Goal: Find specific page/section: Find specific page/section

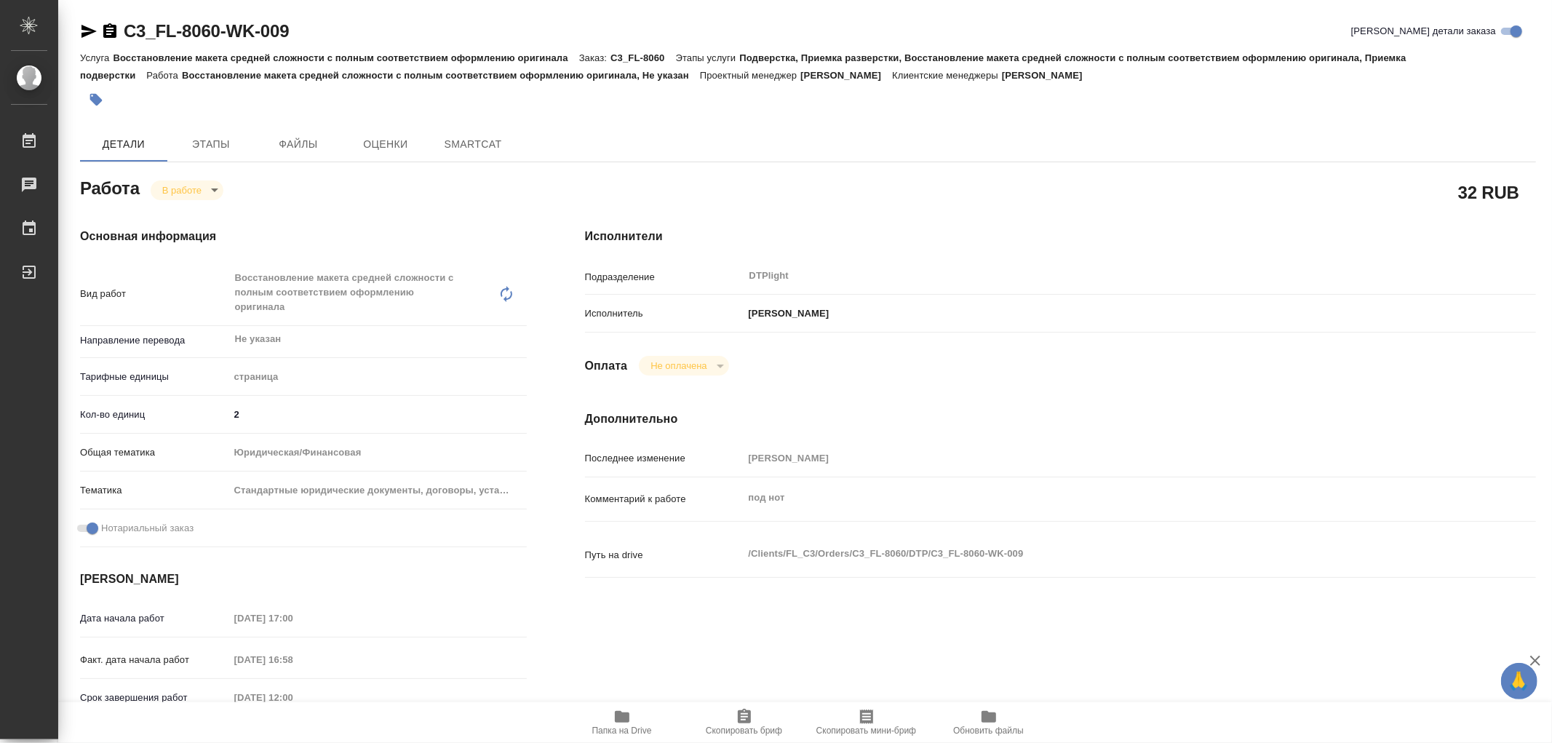
type textarea "x"
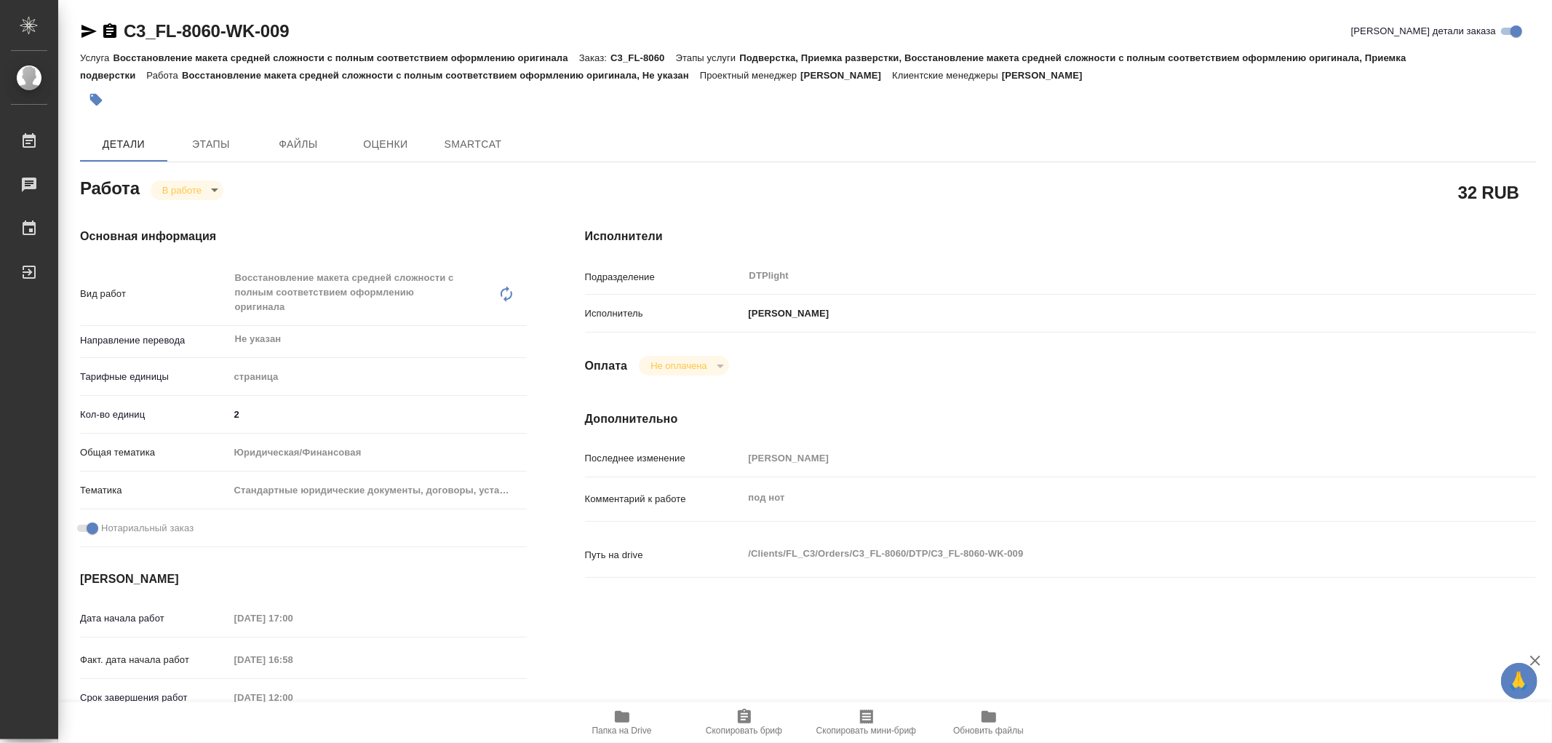
type textarea "x"
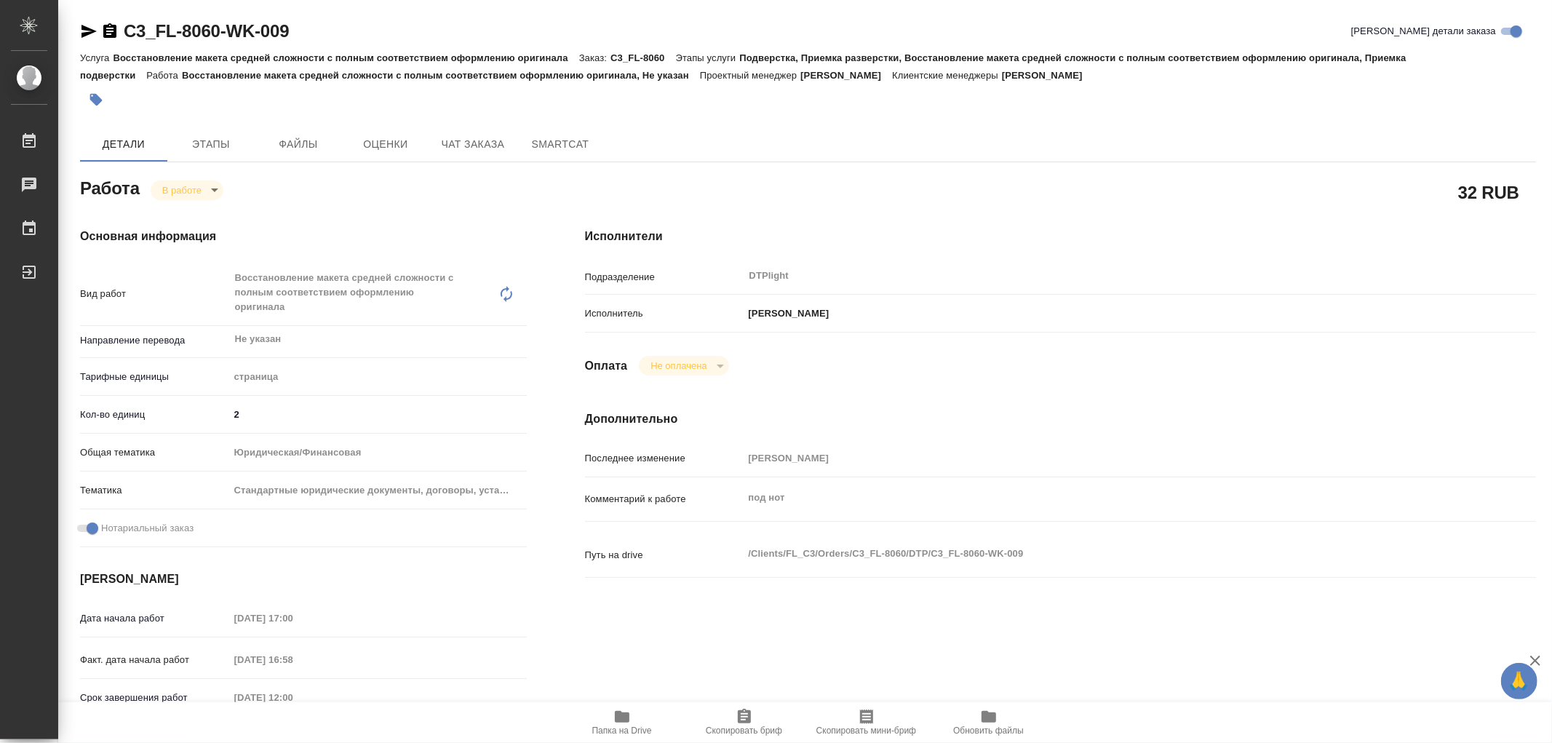
type textarea "x"
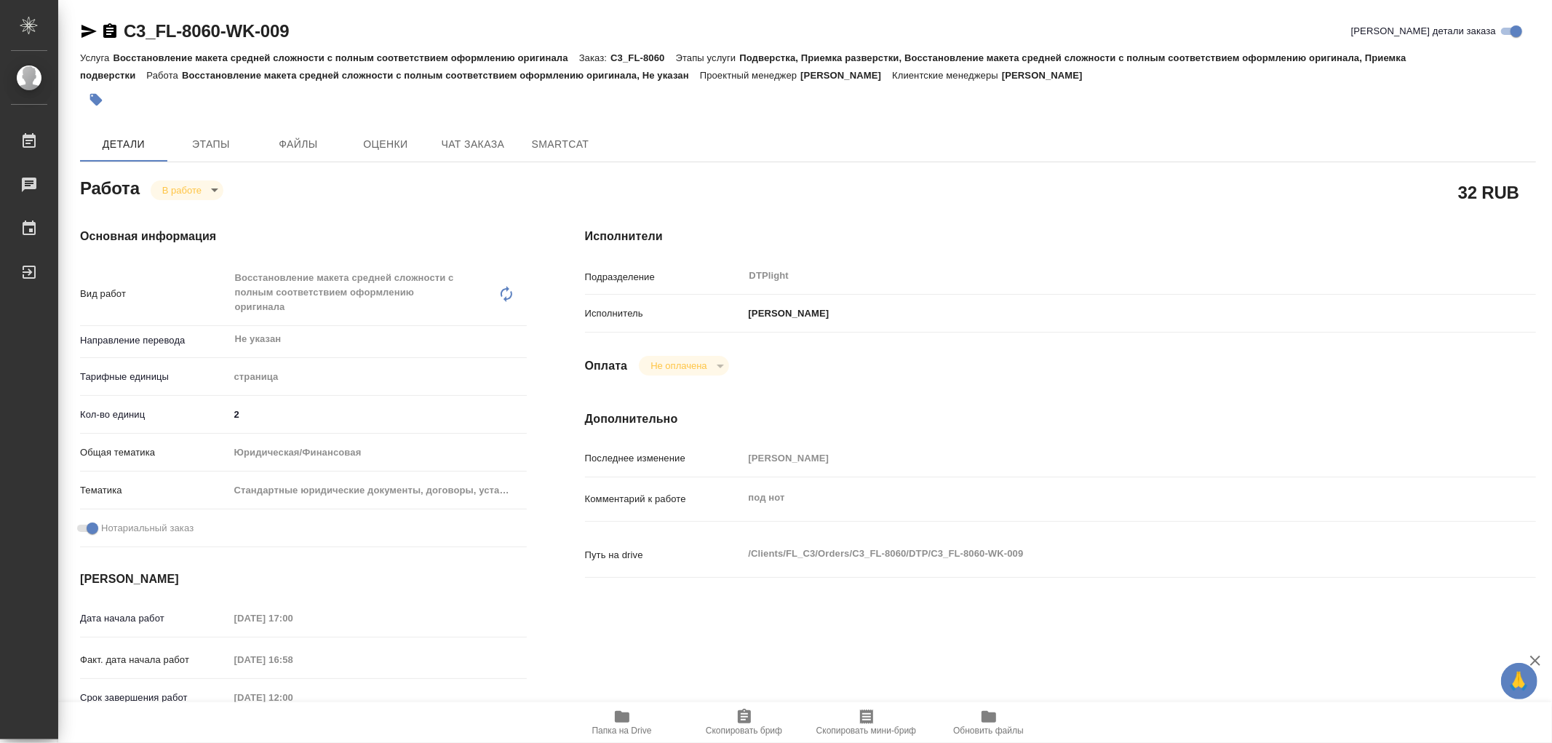
type textarea "x"
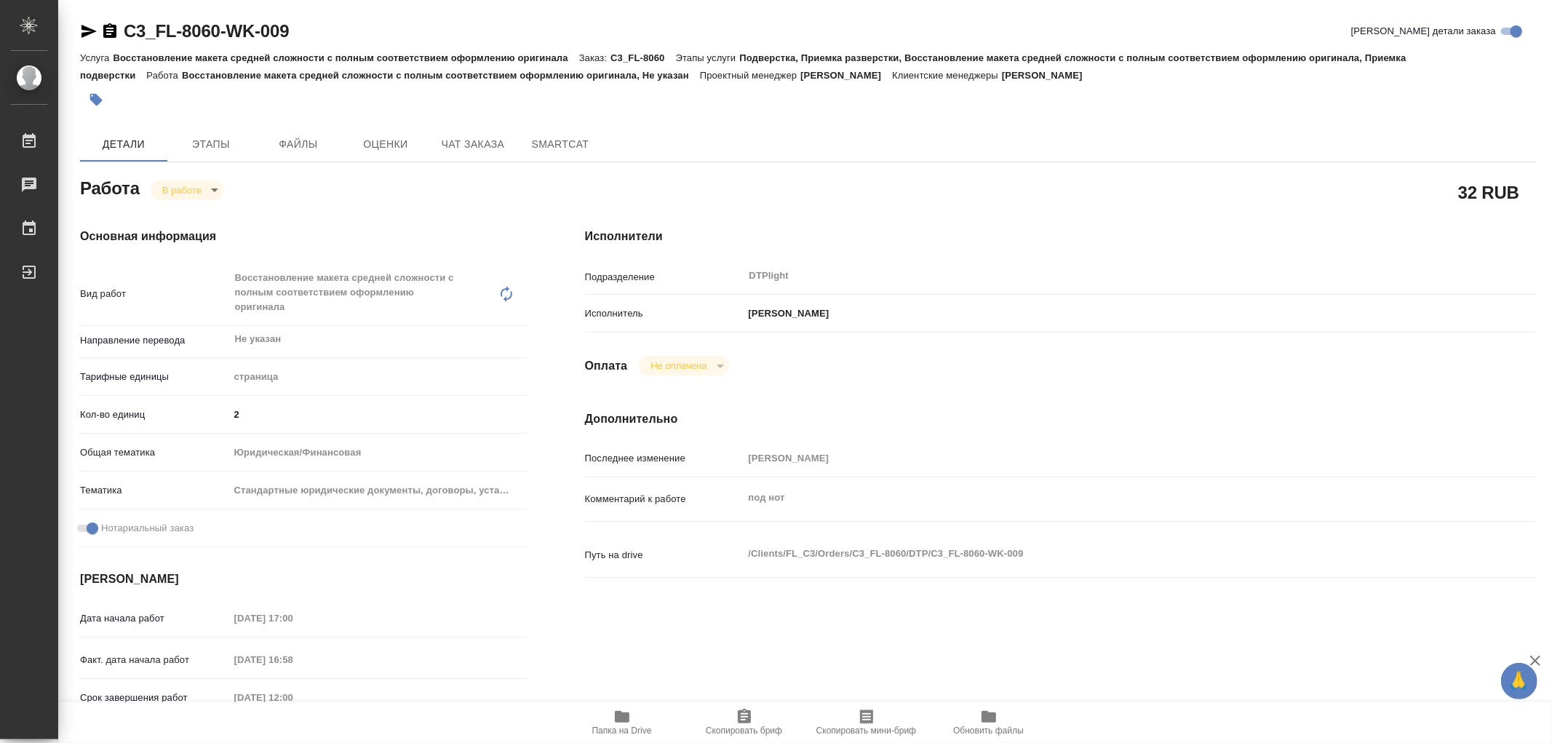
click at [614, 713] on icon "button" at bounding box center [622, 716] width 17 height 17
